Goal: Task Accomplishment & Management: Use online tool/utility

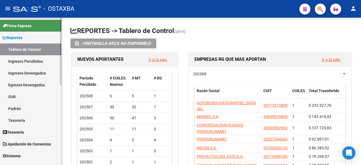
click at [26, 37] on link "Reportes" at bounding box center [30, 38] width 61 height 12
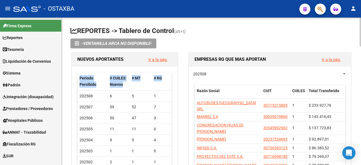
drag, startPoint x: 62, startPoint y: 76, endPoint x: 65, endPoint y: 97, distance: 21.5
drag, startPoint x: 61, startPoint y: 93, endPoint x: 67, endPoint y: 124, distance: 31.0
click at [67, 124] on mat-sidenav-container "Firma Express Reportes Tablero de Control Ingresos Percibidos Análisis de todos…" at bounding box center [180, 92] width 361 height 148
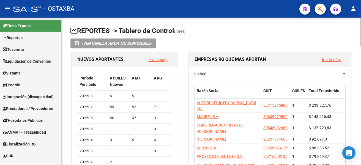
drag, startPoint x: 62, startPoint y: 117, endPoint x: 64, endPoint y: 125, distance: 7.7
click at [54, 117] on link "Hospitales Públicos" at bounding box center [30, 120] width 61 height 12
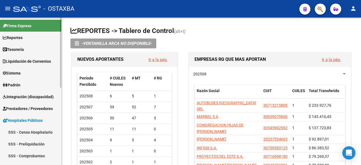
click at [53, 119] on link "Hospitales Públicos" at bounding box center [30, 120] width 61 height 12
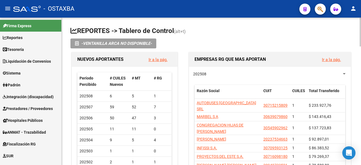
click at [61, 140] on mat-sidenav "Firma Express Reportes Tablero de Control Ingresos Percibidos Análisis de todos…" at bounding box center [31, 92] width 62 height 148
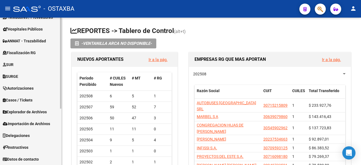
click at [60, 140] on div at bounding box center [60, 92] width 1 height 148
click at [53, 127] on link "Importación de Archivos" at bounding box center [30, 124] width 61 height 12
click at [49, 133] on link "ARCA" at bounding box center [30, 136] width 61 height 12
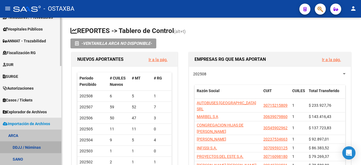
click at [43, 147] on link "DDJJ / Nóminas" at bounding box center [30, 147] width 61 height 12
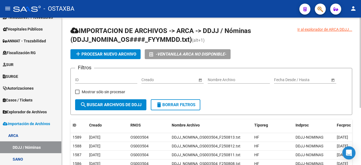
click at [98, 52] on span "add Procesar nuevo archivo" at bounding box center [105, 54] width 61 height 5
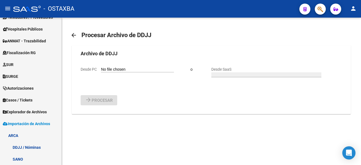
click at [106, 66] on div "Desde PC" at bounding box center [127, 69] width 93 height 6
click at [106, 69] on input "Desde PC" at bounding box center [137, 69] width 73 height 5
type input "C:\fakepath\DDJJ_NOMINA_OS003504_F250814.txt"
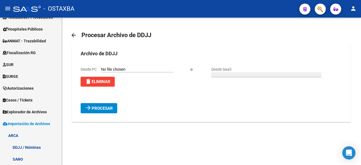
click at [112, 108] on span "Procesar" at bounding box center [102, 108] width 21 height 5
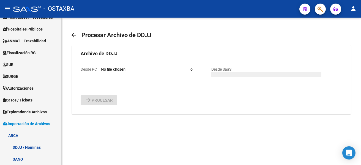
click at [86, 67] on span "Desde PC" at bounding box center [89, 69] width 16 height 4
click at [101, 67] on input "Desde PC" at bounding box center [137, 69] width 73 height 5
type input "C:\fakepath\DDJJ_NOMINA_OS003504_F250818.txt"
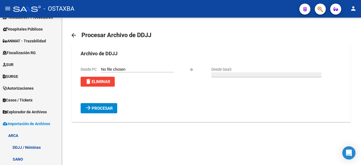
click at [103, 113] on button "arrow_forward Procesar" at bounding box center [99, 108] width 37 height 10
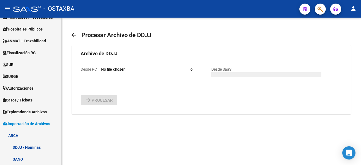
click at [86, 67] on span "Desde PC" at bounding box center [89, 69] width 16 height 4
click at [101, 67] on input "Desde PC" at bounding box center [137, 69] width 73 height 5
type input "C:\fakepath\DDJJ_NOMINA_OS003504_F250819.txt"
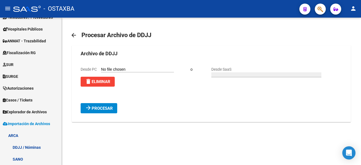
click at [107, 106] on span "arrow_forward Procesar" at bounding box center [99, 108] width 28 height 5
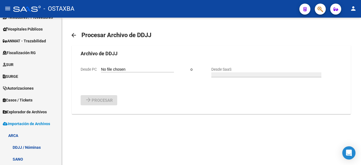
click at [83, 69] on span "Desde PC" at bounding box center [89, 69] width 16 height 4
click at [101, 69] on input "Desde PC" at bounding box center [137, 69] width 73 height 5
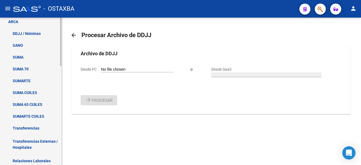
click at [74, 118] on mat-sidenav-container "Firma Express Reportes Tablero de Control Ingresos Percibidos Análisis de todos…" at bounding box center [180, 92] width 361 height 148
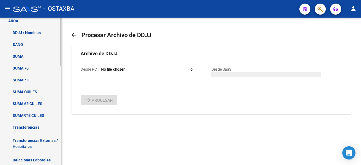
click at [37, 131] on link "Transferencias" at bounding box center [30, 127] width 61 height 12
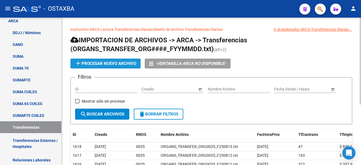
click at [87, 61] on button "add Procesar nuevo archivo" at bounding box center [105, 64] width 70 height 10
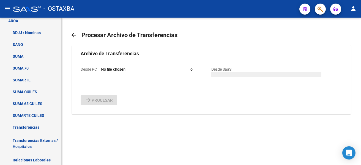
click at [91, 69] on span "Desde PC" at bounding box center [89, 69] width 16 height 4
click at [101, 69] on input "Desde PC" at bounding box center [137, 69] width 73 height 5
type input "C:\fakepath\ORGANS_TRANSFER_ORG0035_F250814.txt"
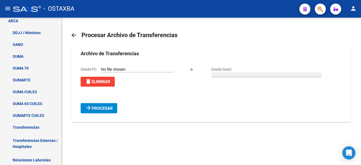
click at [96, 108] on span "Procesar" at bounding box center [102, 108] width 21 height 5
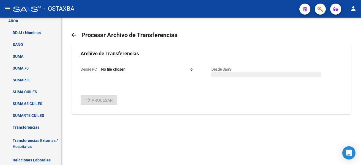
click at [85, 69] on span "Desde PC" at bounding box center [89, 69] width 16 height 4
click at [101, 69] on input "Desde PC" at bounding box center [137, 69] width 73 height 5
type input "C:\fakepath\ORGANS_TRANSFER_ORG0035_F250818.txt"
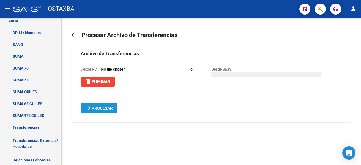
click at [97, 108] on span "Procesar" at bounding box center [102, 108] width 21 height 5
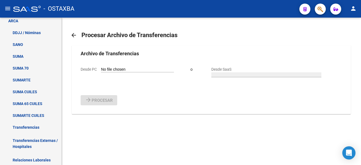
click at [94, 69] on span "Desde PC" at bounding box center [89, 69] width 16 height 4
click at [101, 69] on input "Desde PC" at bounding box center [137, 69] width 73 height 5
type input "C:\fakepath\ORGANS_TRANSFER_ORG0035_F250819.txt"
click at [56, 21] on link "ARCA" at bounding box center [30, 21] width 61 height 12
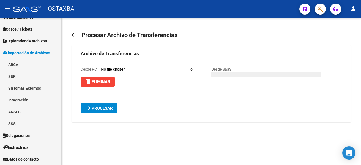
scroll to position [162, 0]
click at [90, 106] on mat-icon "arrow_forward" at bounding box center [88, 108] width 7 height 7
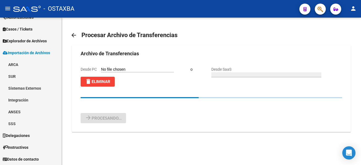
click at [90, 106] on form "Archivo de Transferencias Desde PC delete Eliminar o Desde SaaS arrow_forward P…" at bounding box center [211, 86] width 261 height 73
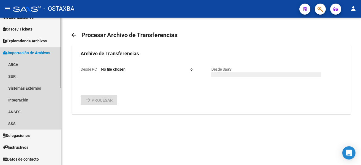
click at [41, 49] on link "Importación de Archivos" at bounding box center [30, 53] width 61 height 12
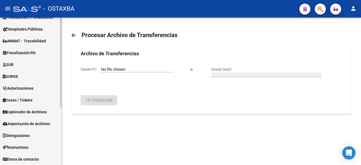
scroll to position [91, 0]
click at [41, 111] on span "Explorador de Archivos" at bounding box center [25, 112] width 44 height 6
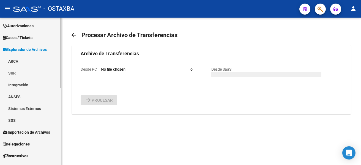
click at [64, 139] on mat-sidenav-container "Firma Express Reportes Tablero de Control Ingresos Percibidos Análisis de todos…" at bounding box center [180, 92] width 361 height 148
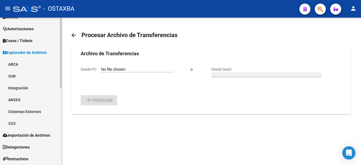
click at [20, 66] on link "ARCA" at bounding box center [30, 64] width 61 height 12
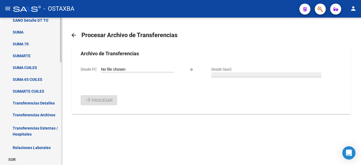
click at [64, 124] on mat-sidenav-container "Firma Express Reportes Tablero de Control Ingresos Percibidos Análisis de todos…" at bounding box center [180, 92] width 361 height 148
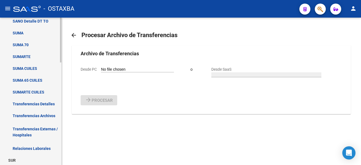
click at [46, 113] on link "Transferencias Archivos" at bounding box center [30, 116] width 61 height 12
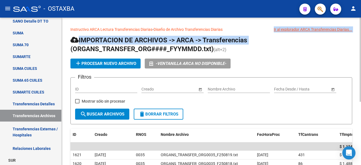
drag, startPoint x: 359, startPoint y: 20, endPoint x: 361, endPoint y: 34, distance: 14.1
click at [361, 34] on html "menu - OSTAXBA person Firma Express Reportes Tablero de Control Ingresos Percib…" at bounding box center [180, 82] width 361 height 165
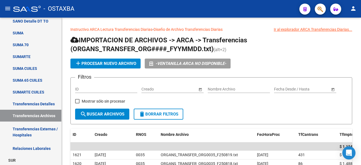
click at [276, 56] on app-list-header "IMPORTACION DE ARCHIVOS -> ARCA -> Transferencias (ORGANS_TRANSFER_ORG####_FYYM…" at bounding box center [211, 80] width 282 height 89
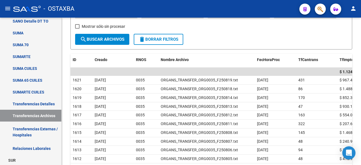
scroll to position [77, 0]
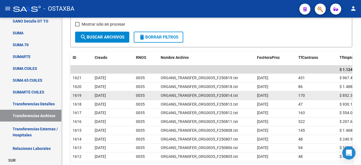
click at [344, 95] on span "$ 852.387,38" at bounding box center [351, 95] width 23 height 4
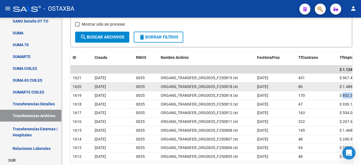
copy span "852.387,38"
click at [348, 86] on span "$ 1.488.235,54" at bounding box center [353, 86] width 26 height 4
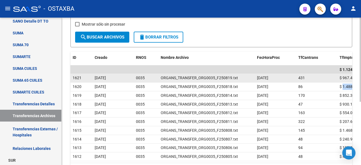
copy span "1.488.235,54"
click at [345, 77] on span "$ 967.477,34" at bounding box center [351, 78] width 23 height 4
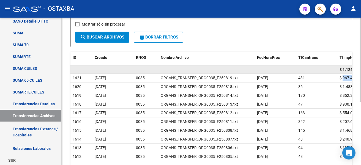
copy span "967.477,34"
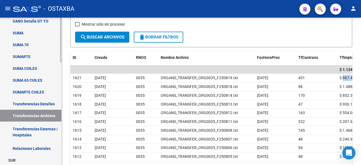
click at [61, 80] on div at bounding box center [60, 92] width 1 height 148
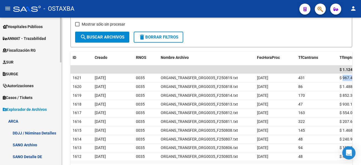
click at [11, 103] on link "Casos / Tickets" at bounding box center [30, 98] width 61 height 12
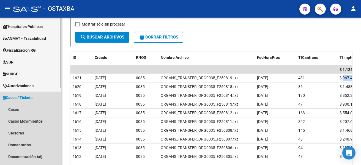
click at [12, 101] on link "Casos / Tickets" at bounding box center [30, 98] width 61 height 12
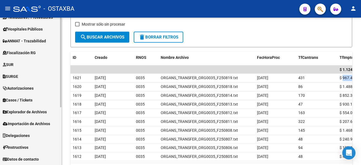
scroll to position [91, 0]
click at [31, 113] on span "Explorador de Archivos" at bounding box center [25, 112] width 44 height 6
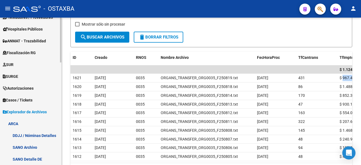
click at [47, 118] on link "ARCA" at bounding box center [30, 124] width 61 height 12
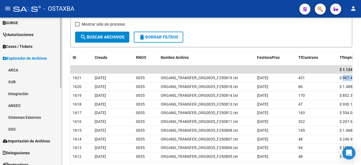
click at [61, 140] on div at bounding box center [60, 122] width 1 height 70
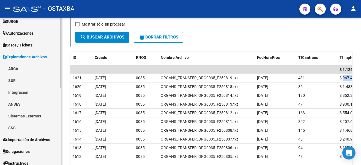
click at [35, 124] on link "SSS" at bounding box center [30, 128] width 61 height 12
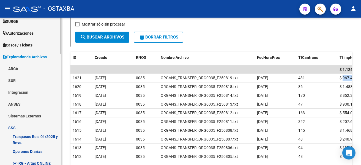
scroll to position [294, 0]
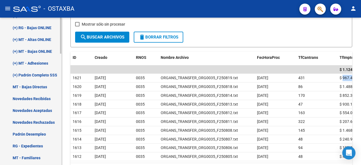
click at [60, 104] on div at bounding box center [60, 92] width 1 height 148
click at [40, 43] on link "(+) MT - Altas ONLINE" at bounding box center [30, 40] width 61 height 12
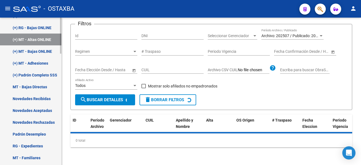
scroll to position [77, 0]
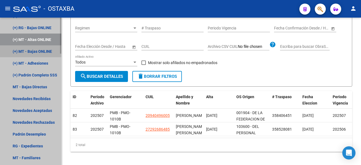
click at [38, 51] on link "(+) MT - Bajas ONLINE" at bounding box center [30, 51] width 61 height 12
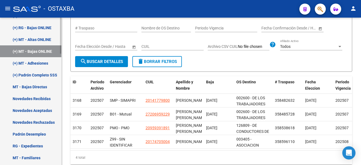
click at [40, 40] on link "(+) MT - Altas ONLINE" at bounding box center [30, 40] width 61 height 12
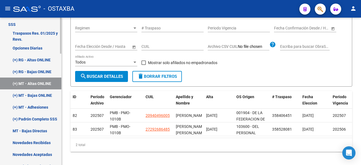
scroll to position [248, 0]
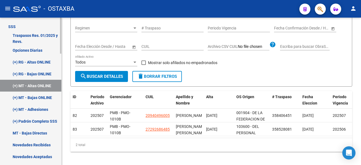
click at [61, 80] on div at bounding box center [60, 96] width 1 height 36
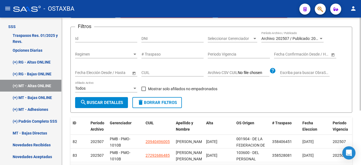
scroll to position [51, 0]
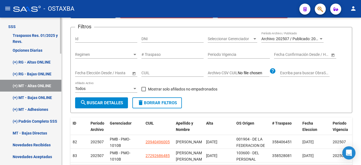
click at [40, 67] on link "(+) RG - Altas ONLINE" at bounding box center [30, 62] width 61 height 12
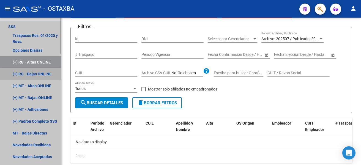
click at [37, 80] on link "(+) RG - Bajas ONLINE" at bounding box center [30, 74] width 61 height 12
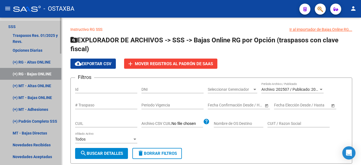
click at [31, 25] on link "SSS" at bounding box center [30, 27] width 61 height 12
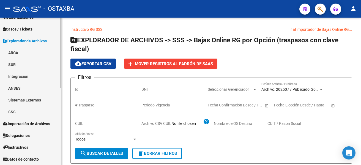
scroll to position [162, 0]
click at [41, 57] on link "ARCA" at bounding box center [30, 53] width 61 height 12
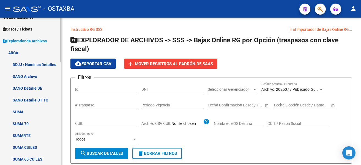
click at [39, 53] on link "ARCA" at bounding box center [30, 53] width 61 height 12
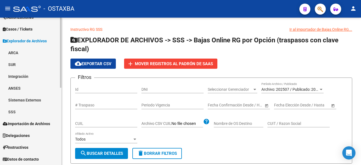
click at [34, 109] on link "SSS" at bounding box center [30, 112] width 61 height 12
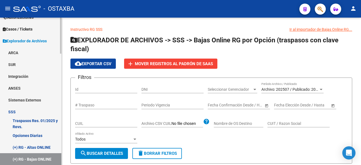
click at [39, 119] on link "Traspasos Res. 01/2025 y Revs." at bounding box center [30, 124] width 61 height 12
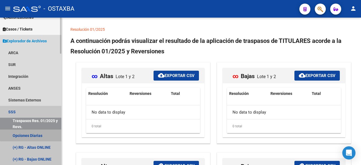
click at [40, 134] on link "Opciones Diarias" at bounding box center [30, 136] width 61 height 12
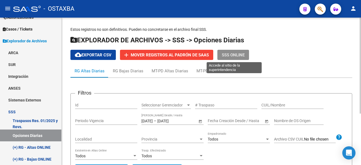
click at [234, 50] on button "SSS ONLINE" at bounding box center [233, 55] width 32 height 10
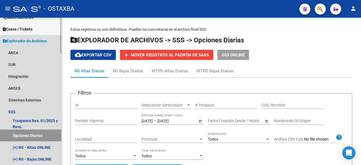
click at [23, 43] on span "Explorador de Archivos" at bounding box center [25, 41] width 44 height 6
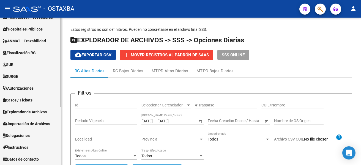
scroll to position [91, 0]
click at [62, 70] on div "Estos registros no son definitivos. Pueden no concretarse en el archivo final S…" at bounding box center [211, 131] width 299 height 226
click at [61, 69] on div at bounding box center [60, 92] width 1 height 148
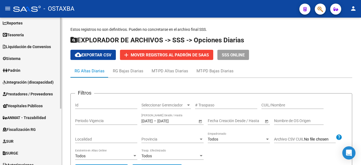
scroll to position [22, 0]
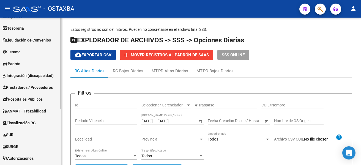
click at [62, 83] on mat-sidenav-container "Firma Express Reportes Tablero de Control Ingresos Percibidos Análisis de todos…" at bounding box center [180, 92] width 361 height 148
click at [31, 85] on span "Prestadores / Proveedores" at bounding box center [28, 87] width 50 height 6
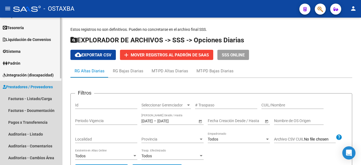
click at [32, 85] on span "Prestadores / Proveedores" at bounding box center [28, 87] width 50 height 6
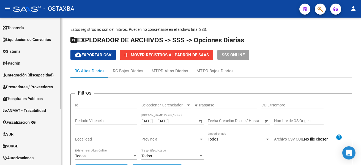
click at [17, 63] on span "Padrón" at bounding box center [12, 63] width 18 height 6
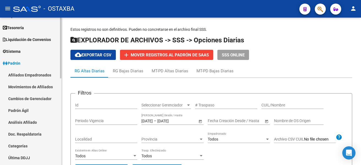
click at [17, 72] on link "Afiliados Empadronados" at bounding box center [30, 75] width 61 height 12
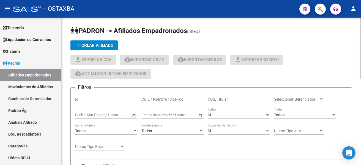
click at [360, 115] on div at bounding box center [360, 92] width 1 height 148
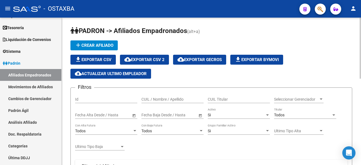
scroll to position [148, 0]
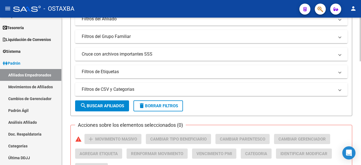
click at [359, 116] on div "PADRON -> Afiliados Empadronados (alt+a) add Crear Afiliado file_download Expor…" at bounding box center [211, 116] width 299 height 492
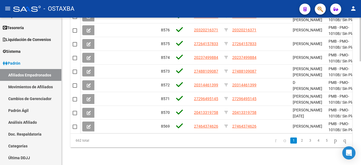
scroll to position [349, 0]
click at [20, 64] on span "Padrón" at bounding box center [12, 63] width 18 height 6
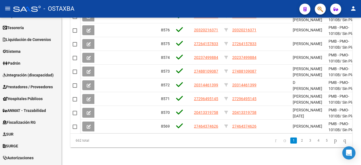
click at [61, 131] on mat-sidenav "Firma Express Reportes Tablero de Control Ingresos Percibidos Análisis de todos…" at bounding box center [31, 92] width 62 height 148
click at [59, 130] on link "SUR" at bounding box center [30, 134] width 61 height 12
click at [61, 129] on mat-sidenav "Firma Express Reportes Tablero de Control Ingresos Percibidos Análisis de todos…" at bounding box center [31, 92] width 62 height 148
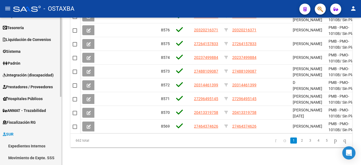
click at [40, 132] on link "SUR" at bounding box center [30, 134] width 61 height 12
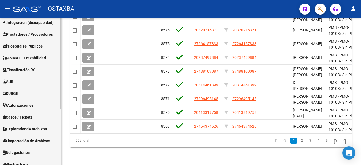
scroll to position [76, 0]
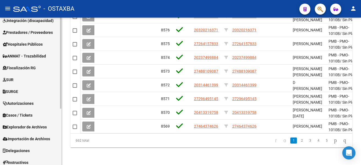
click at [66, 150] on mat-sidenav-container "Firma Express Reportes Tablero de Control Ingresos Percibidos Análisis de todos…" at bounding box center [180, 92] width 361 height 148
click at [36, 127] on span "Explorador de Archivos" at bounding box center [25, 127] width 44 height 6
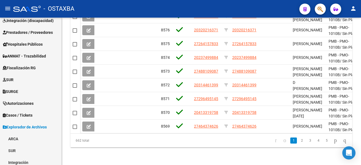
click at [61, 135] on mat-sidenav "Firma Express Reportes Tablero de Control Ingresos Percibidos Análisis de todos…" at bounding box center [31, 92] width 62 height 148
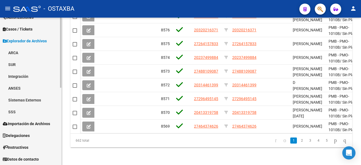
click at [61, 134] on div at bounding box center [60, 92] width 1 height 148
click at [36, 112] on link "SSS" at bounding box center [30, 112] width 61 height 12
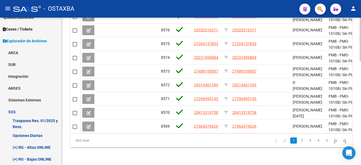
click at [60, 121] on div at bounding box center [60, 92] width 1 height 148
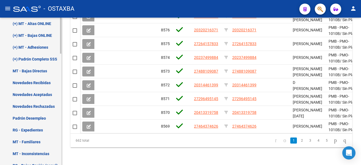
click at [39, 46] on link "(+) MT - Adhesiones" at bounding box center [30, 47] width 61 height 12
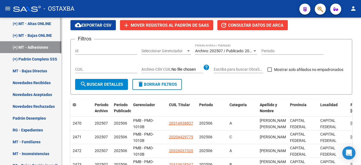
scroll to position [162, 0]
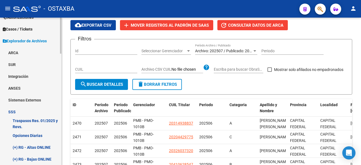
click at [61, 36] on div at bounding box center [60, 92] width 1 height 148
click at [22, 135] on link "Opciones Diarias" at bounding box center [30, 136] width 61 height 12
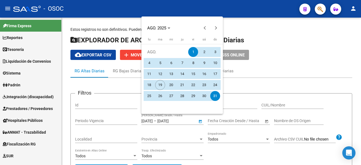
click at [321, 77] on div at bounding box center [180, 82] width 361 height 165
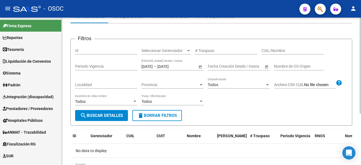
scroll to position [79, 0]
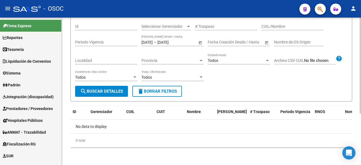
click at [358, 115] on div "Estos registros no son definitivos. Pueden no concretarse en el archivo final S…" at bounding box center [212, 52] width 301 height 226
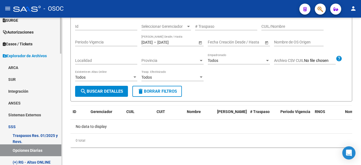
click at [61, 61] on div at bounding box center [60, 92] width 1 height 148
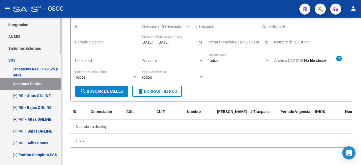
click at [64, 80] on mat-sidenav-container "Firma Express Reportes Tablero de Control Ingresos Percibidos Análisis de todos…" at bounding box center [180, 92] width 361 height 148
click at [32, 74] on link "Traspasos Res. 01/2025 y Revs." at bounding box center [30, 72] width 61 height 12
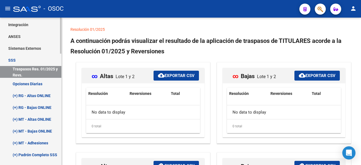
click at [31, 82] on link "Opciones Diarias" at bounding box center [30, 84] width 61 height 12
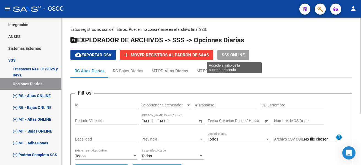
click at [230, 55] on span "SSS ONLINE" at bounding box center [233, 55] width 23 height 5
click at [233, 51] on button "SSS ONLINE" at bounding box center [233, 55] width 32 height 10
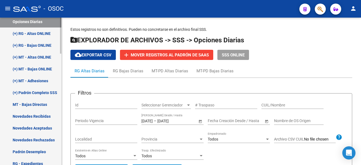
click at [62, 105] on mat-sidenav-container "Firma Express Reportes Tablero de Control Ingresos Percibidos Análisis de todos…" at bounding box center [180, 92] width 361 height 148
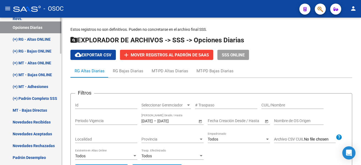
click at [45, 75] on link "(+) MT - Bajas ONLINE" at bounding box center [30, 75] width 61 height 12
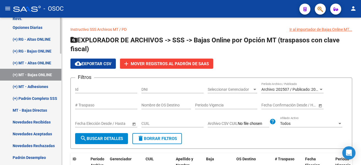
click at [40, 86] on link "(+) MT - Adhesiones" at bounding box center [30, 87] width 61 height 12
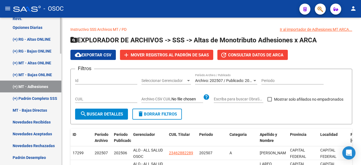
click at [38, 50] on link "(+) RG - Bajas ONLINE" at bounding box center [30, 51] width 61 height 12
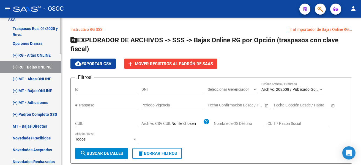
scroll to position [256, 0]
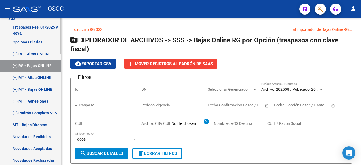
click at [69, 84] on mat-sidenav-container "Firma Express Reportes Tablero de Control Ingresos Percibidos Análisis de todos…" at bounding box center [180, 92] width 361 height 148
click at [61, 73] on mat-sidenav "Firma Express Reportes Tablero de Control Ingresos Percibidos Análisis de todos…" at bounding box center [31, 92] width 62 height 148
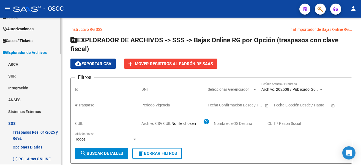
click at [61, 59] on div at bounding box center [60, 72] width 1 height 36
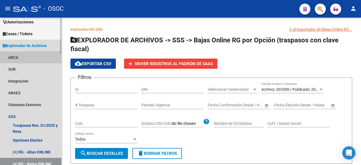
click at [8, 58] on link "ARCA" at bounding box center [30, 57] width 61 height 12
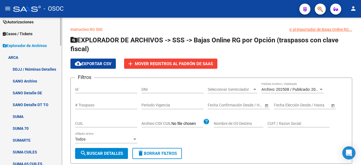
click at [61, 102] on div at bounding box center [60, 92] width 1 height 148
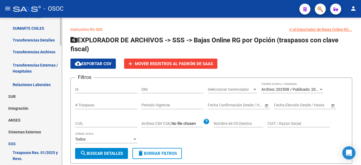
click at [35, 52] on link "Transferencias Archivos" at bounding box center [30, 52] width 61 height 12
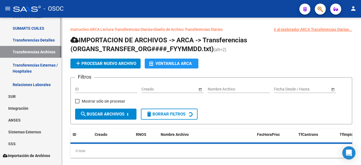
click at [31, 42] on link "Transferencias Detalles" at bounding box center [30, 40] width 61 height 12
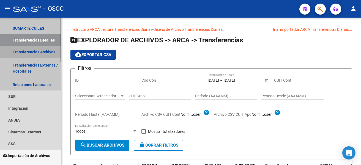
click at [29, 50] on link "Transferencias Archivos" at bounding box center [30, 52] width 61 height 12
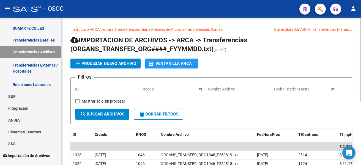
click at [359, 70] on div "Instructivo ARCA Lectura Transferencias Diarias - Diseño de Archivo Transferenc…" at bounding box center [211, 145] width 299 height 254
drag, startPoint x: 359, startPoint y: 70, endPoint x: 359, endPoint y: 84, distance: 14.3
click at [359, 84] on div "Instructivo ARCA Lectura Transferencias Diarias - Diseño de Archivo Transferenc…" at bounding box center [211, 145] width 299 height 254
click at [351, 62] on div "add Procesar nuevo archivo Ventanilla ARCA" at bounding box center [211, 64] width 282 height 10
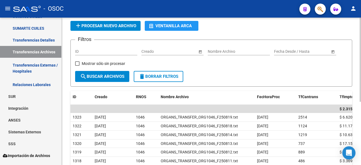
click at [359, 79] on div "Instructivo ARCA Lectura Transferencias Diarias - Diseño de Archivo Transferenc…" at bounding box center [212, 107] width 301 height 254
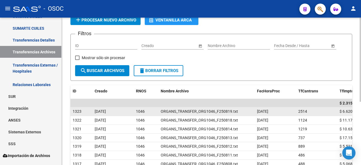
click at [346, 109] on span "$ 6.620.270,37" at bounding box center [353, 111] width 26 height 4
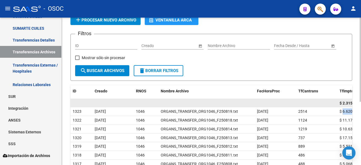
copy span "6.620.270,37"
